Goal: Information Seeking & Learning: Find specific page/section

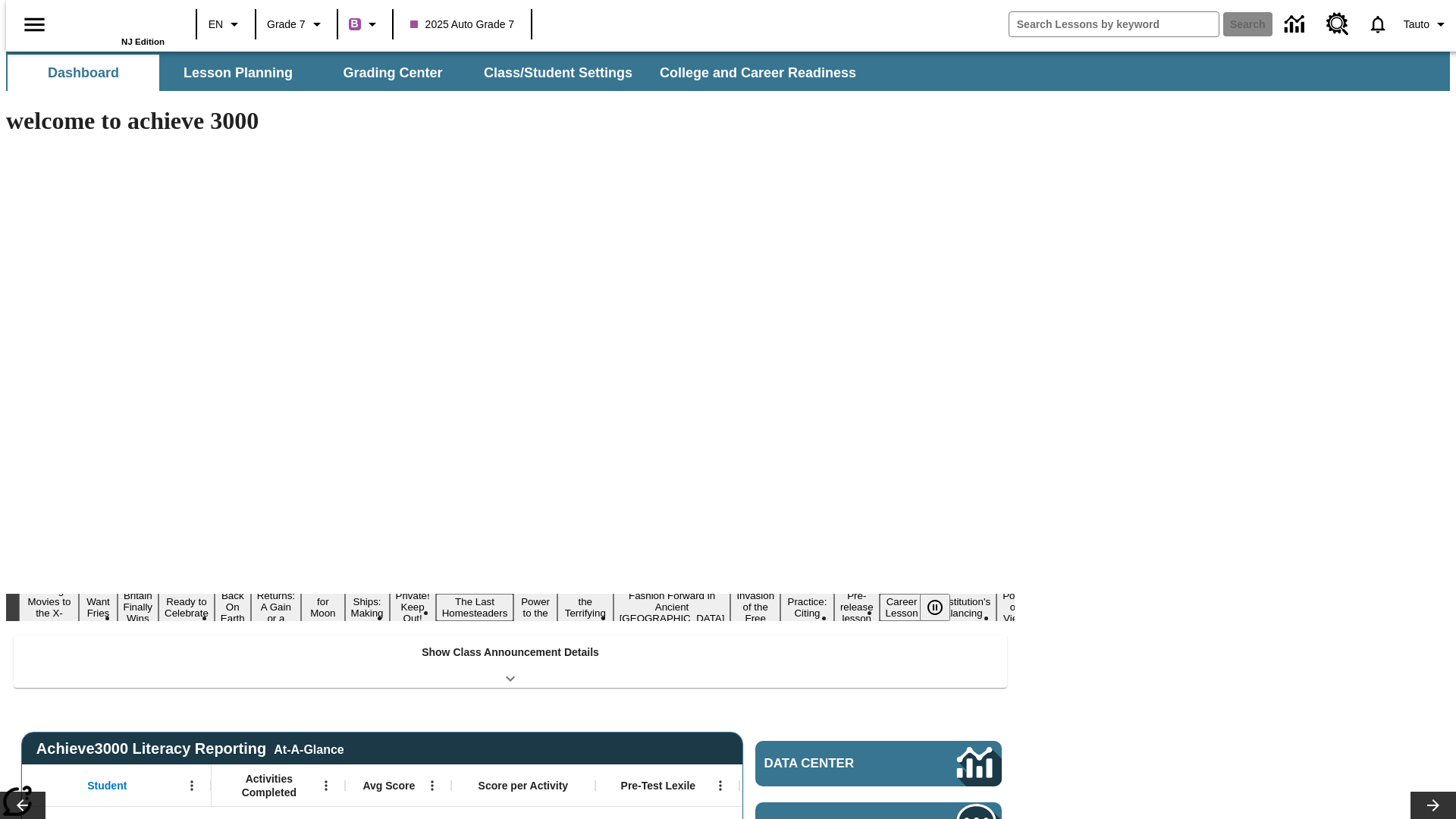
type input "-1"
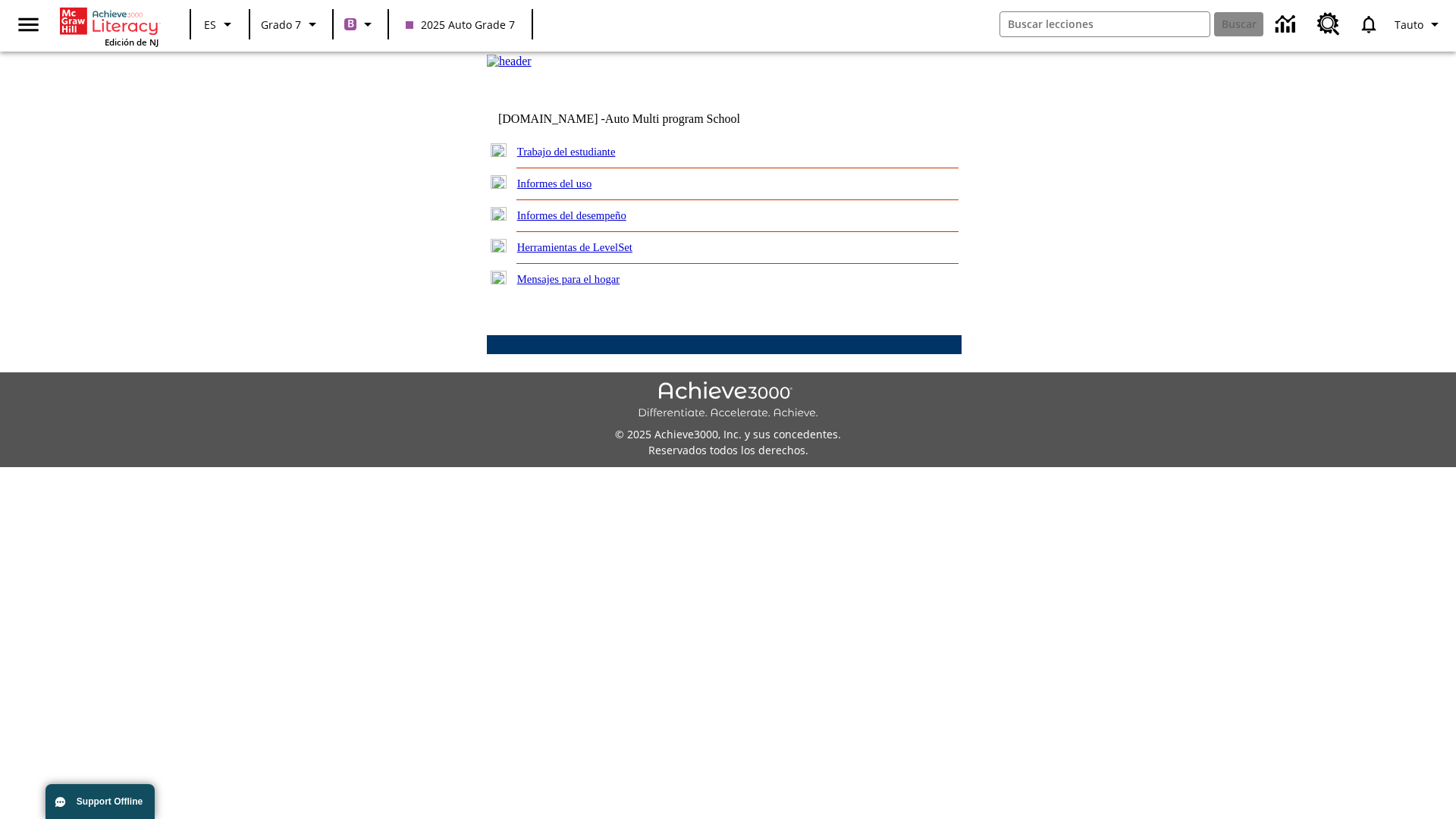
click at [584, 158] on link "Trabajo del estudiante" at bounding box center [566, 151] width 98 height 12
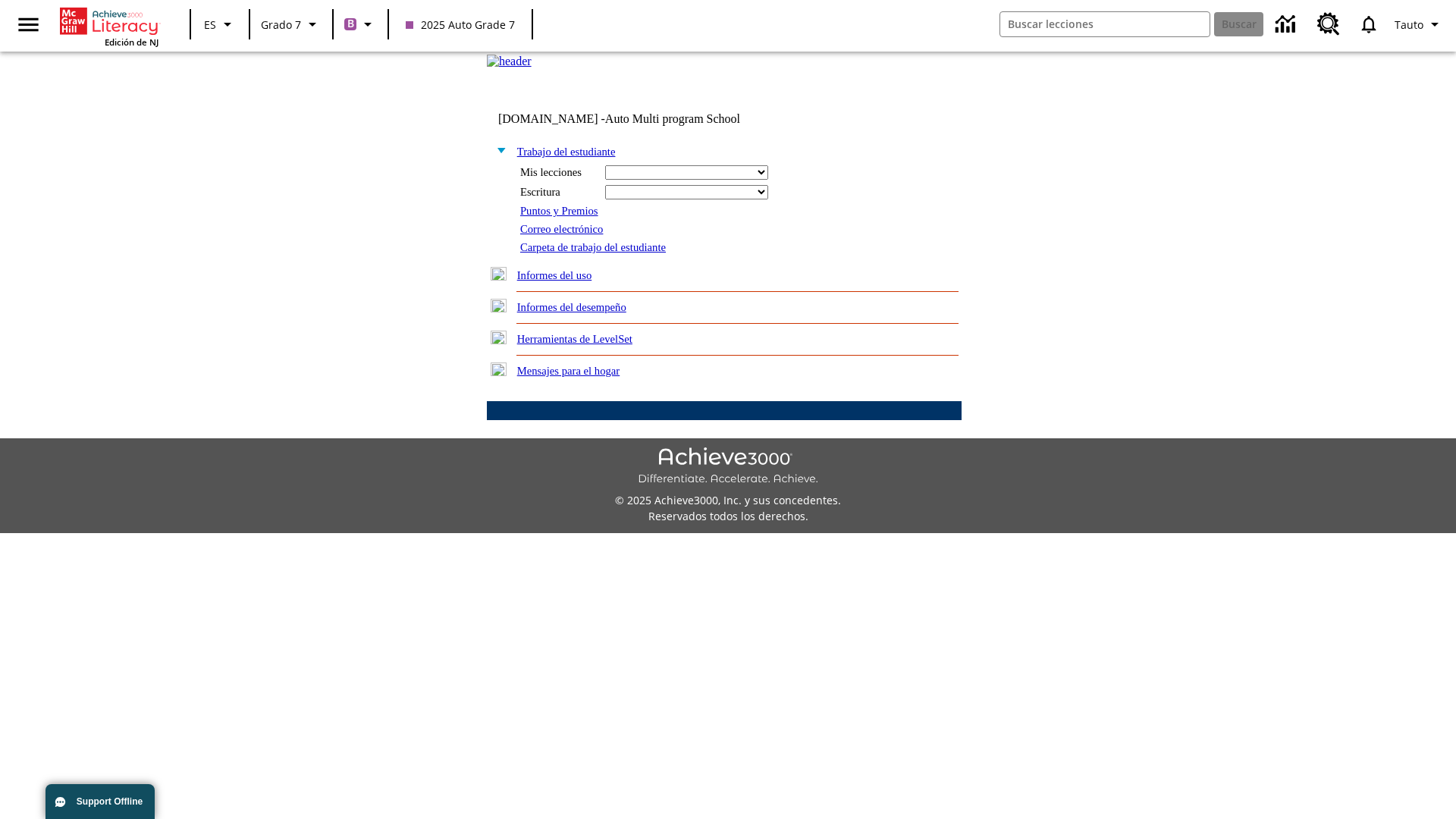
click at [567, 235] on link "Correo electrónico" at bounding box center [561, 229] width 82 height 12
